Goal: Task Accomplishment & Management: Use online tool/utility

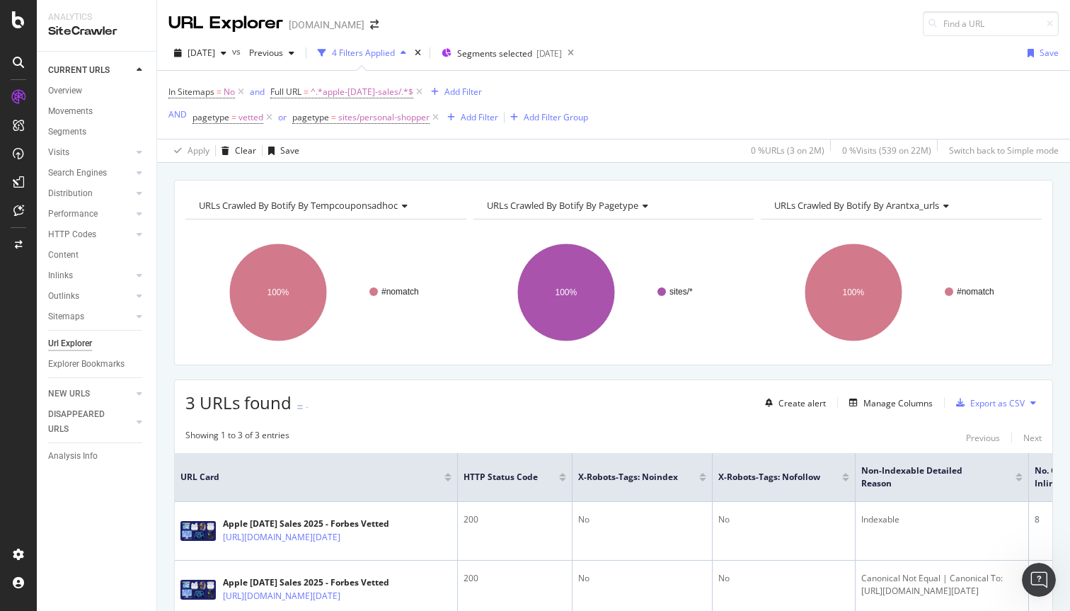
scroll to position [204, 0]
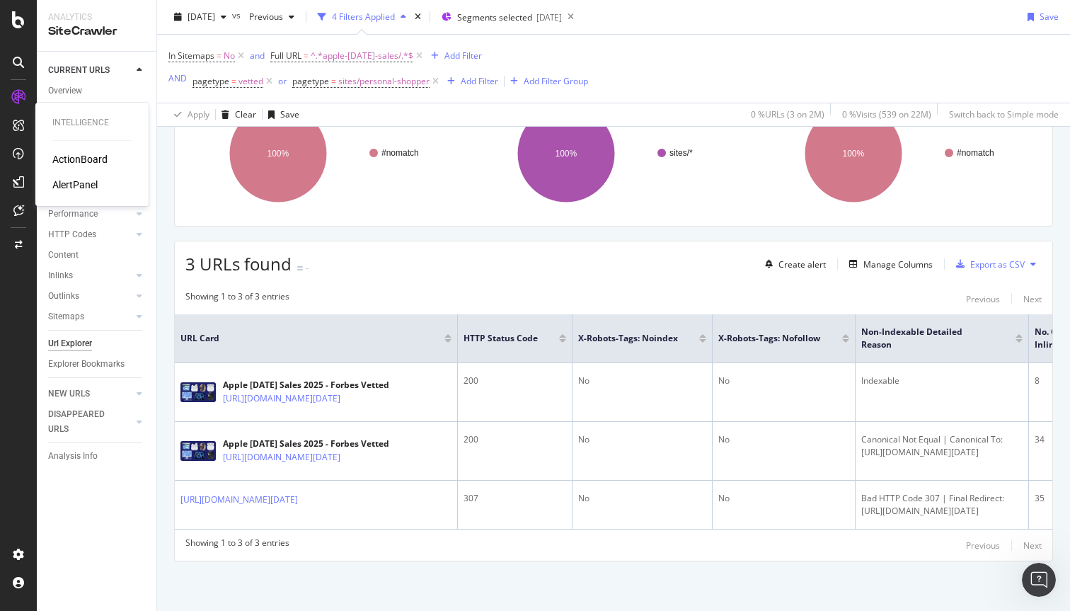
click at [59, 155] on div "ActionBoard" at bounding box center [79, 159] width 55 height 14
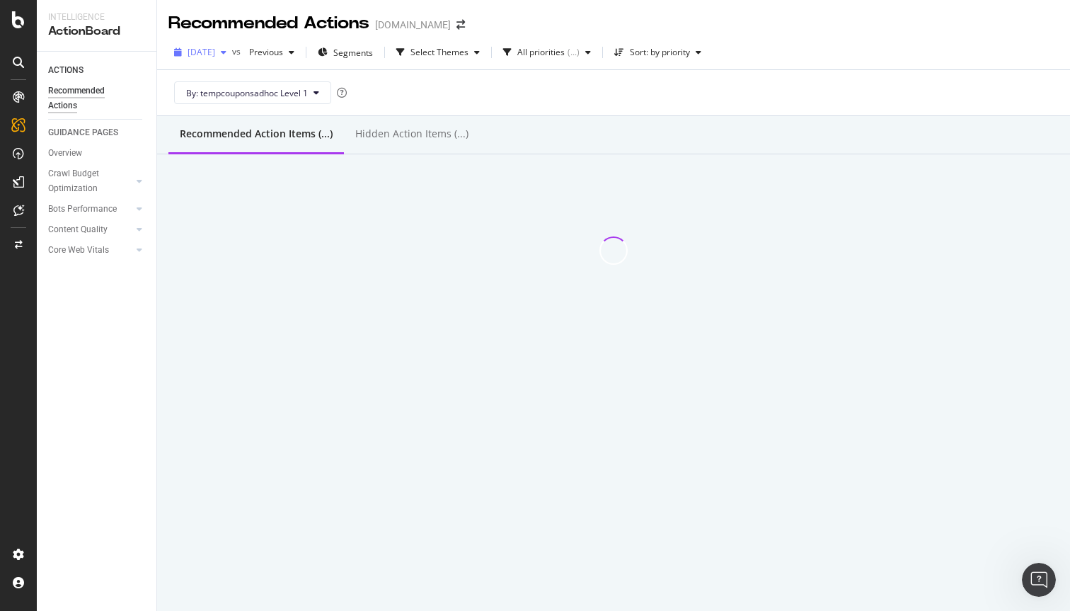
click at [215, 54] on span "[DATE]" at bounding box center [202, 52] width 28 height 12
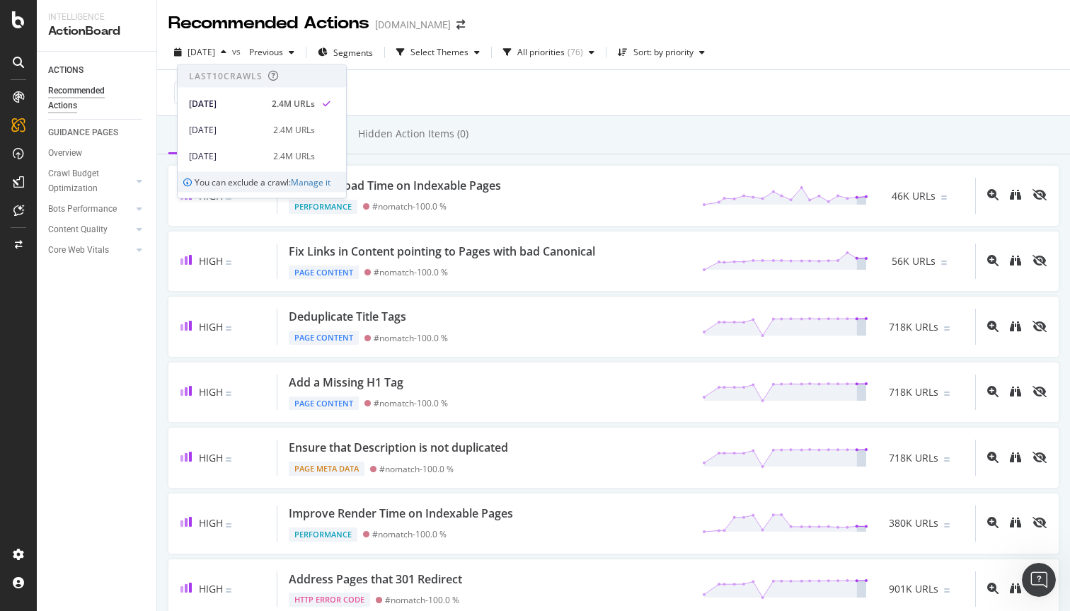
click at [466, 94] on div "By: tempcouponsadhoc Level 1" at bounding box center [613, 92] width 891 height 45
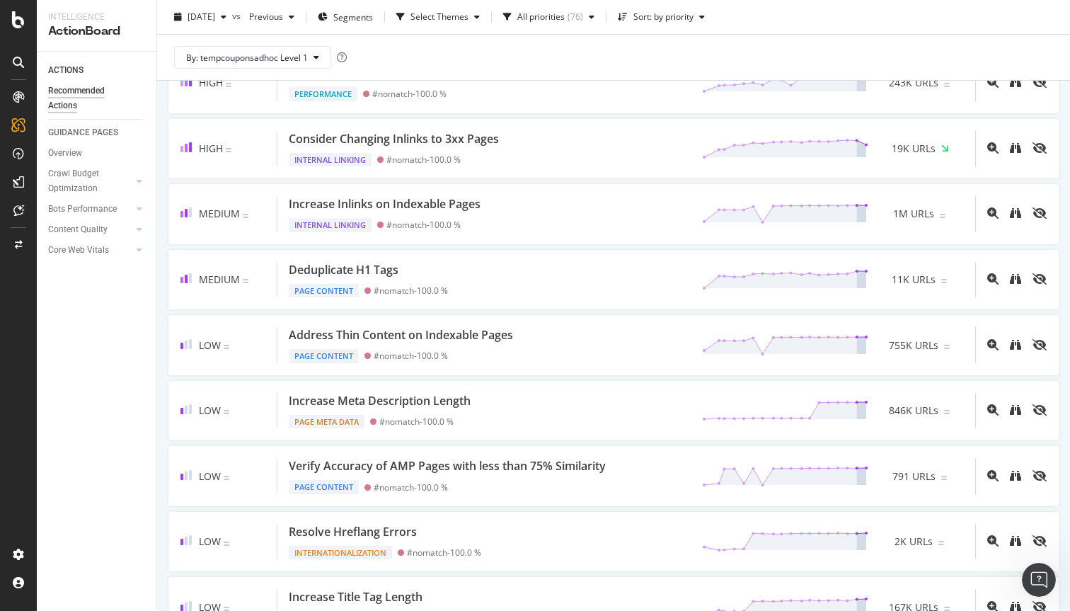
scroll to position [572, 0]
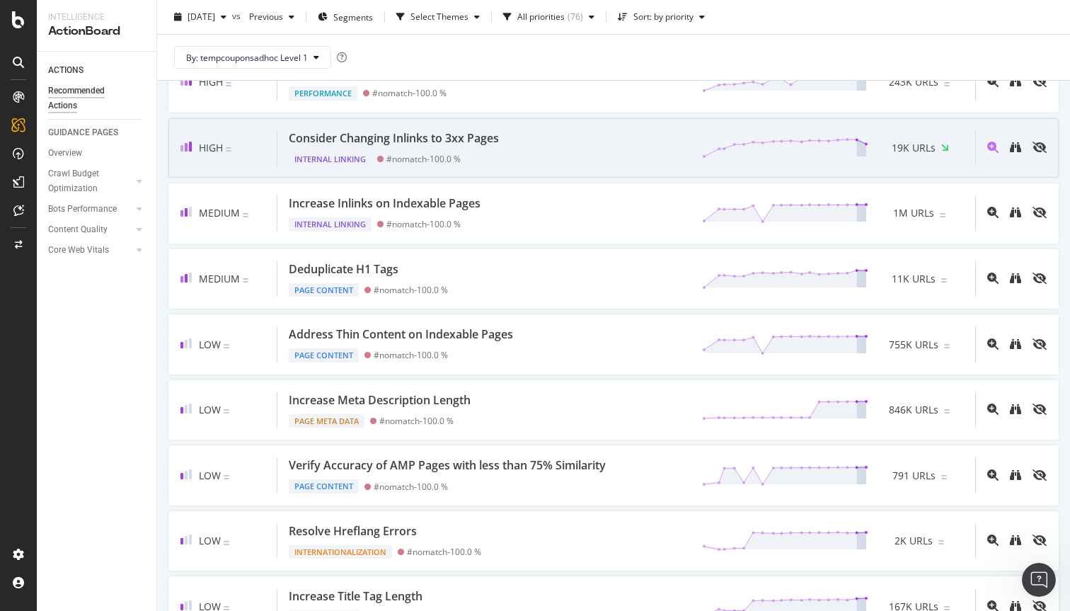
click at [581, 159] on div "Consider Changing Inlinks to 3xx Pages Internal Linking #nomatch - 100.0 % 19K …" at bounding box center [627, 148] width 698 height 36
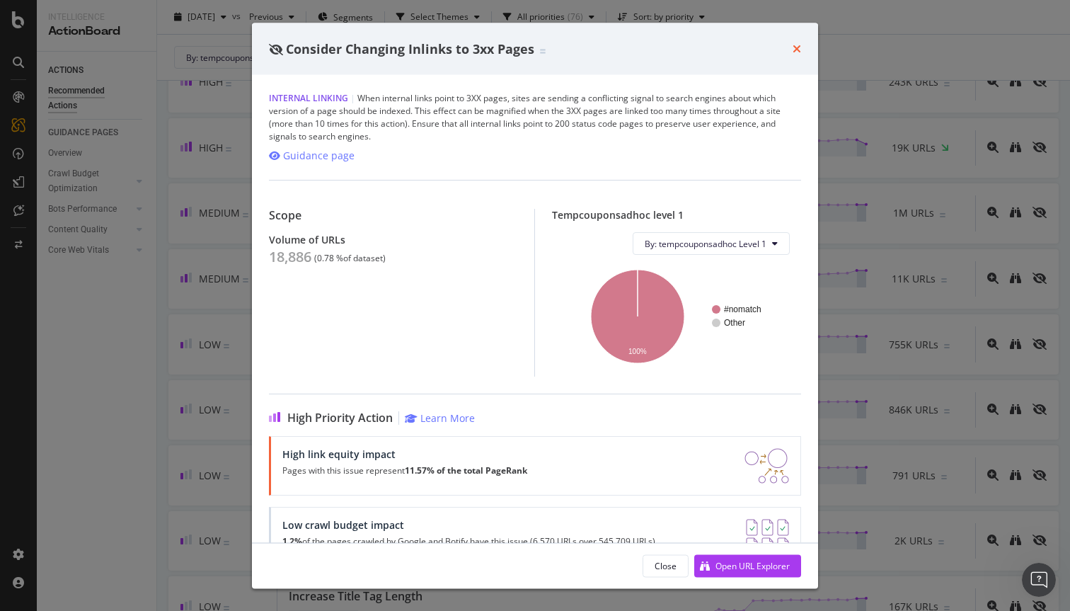
click at [794, 52] on icon "times" at bounding box center [797, 48] width 8 height 11
